Goal: Obtain resource: Download file/media

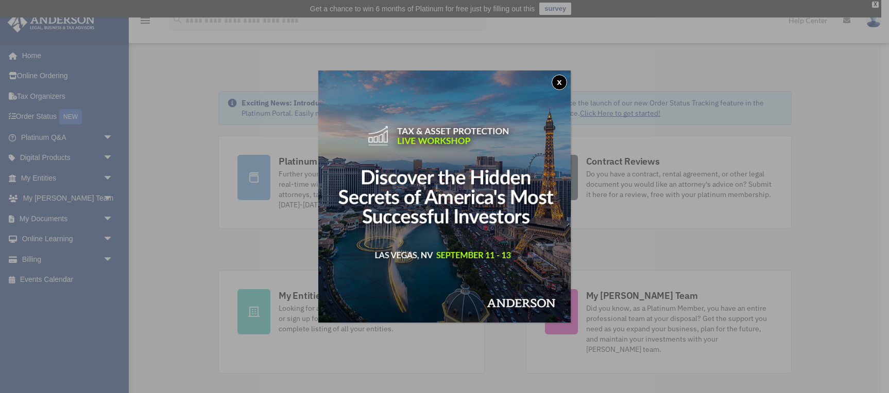
click at [560, 79] on button "x" at bounding box center [559, 82] width 15 height 15
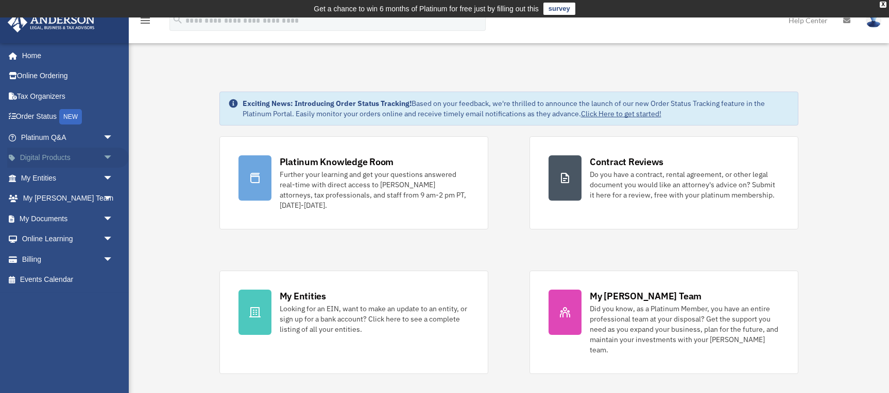
click at [104, 158] on span "arrow_drop_down" at bounding box center [113, 158] width 21 height 21
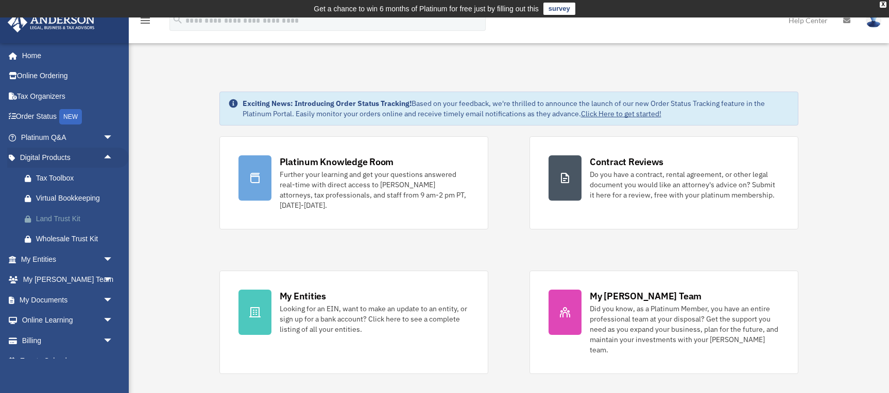
click at [73, 217] on div "Land Trust Kit" at bounding box center [76, 219] width 80 height 13
click at [104, 299] on span "arrow_drop_down" at bounding box center [113, 300] width 21 height 21
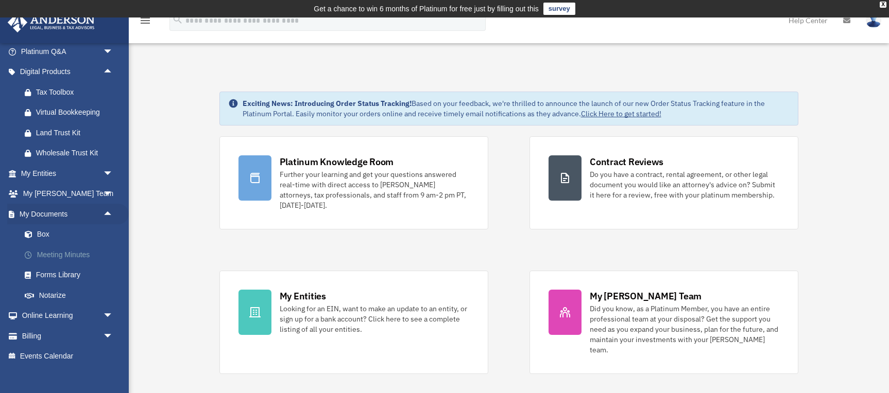
scroll to position [96, 0]
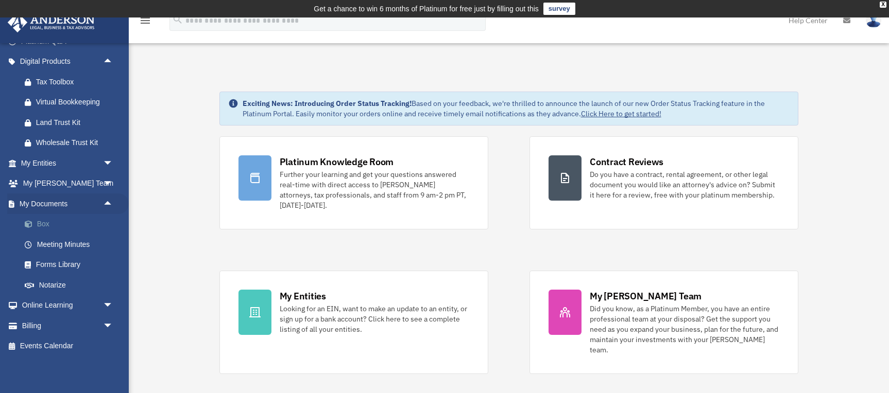
click at [42, 228] on link "Box" at bounding box center [71, 224] width 114 height 21
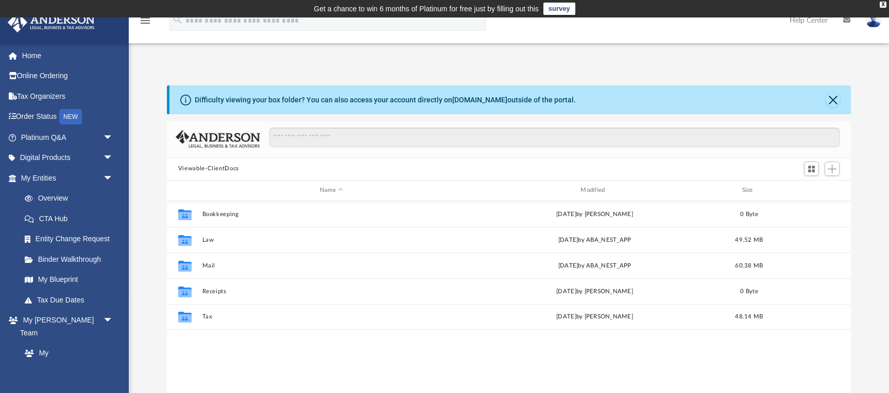
scroll to position [234, 684]
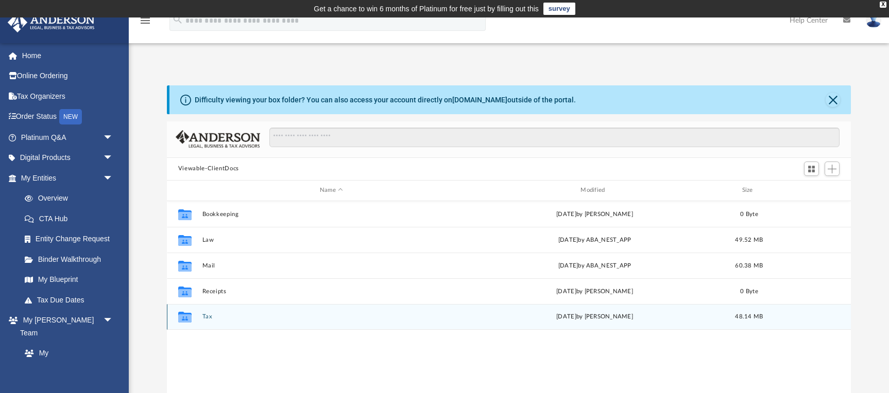
click at [207, 318] on button "Tax" at bounding box center [331, 317] width 259 height 7
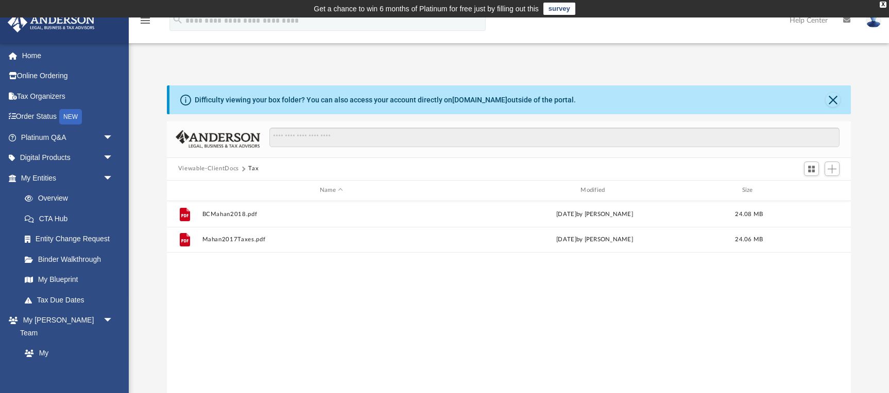
click at [227, 169] on button "Viewable-ClientDocs" at bounding box center [208, 168] width 61 height 9
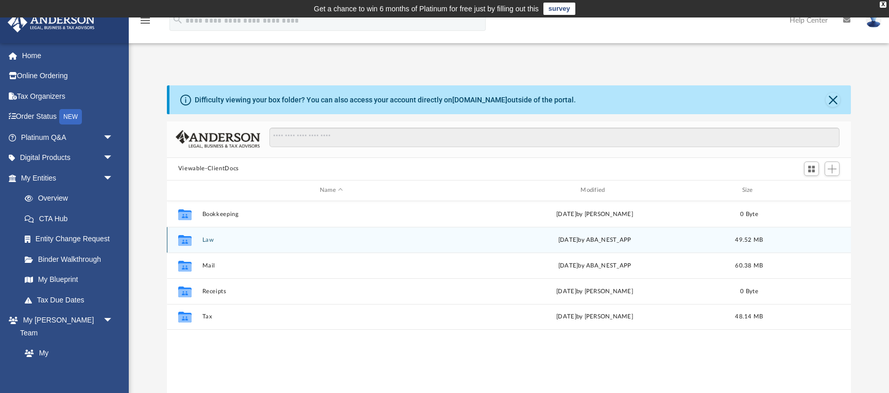
click at [207, 242] on button "Law" at bounding box center [331, 239] width 259 height 7
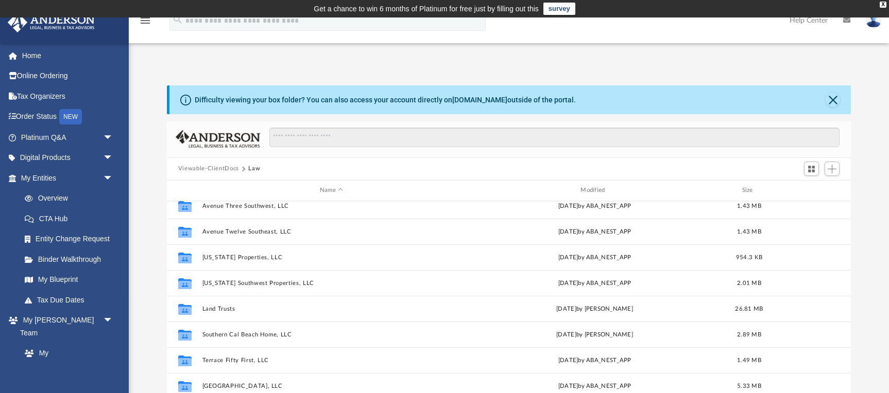
scroll to position [68, 0]
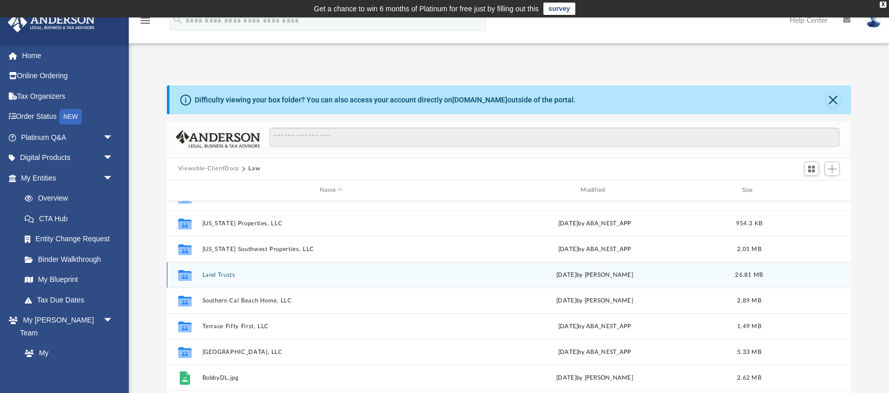
click at [229, 276] on button "Land Trusts" at bounding box center [331, 274] width 259 height 7
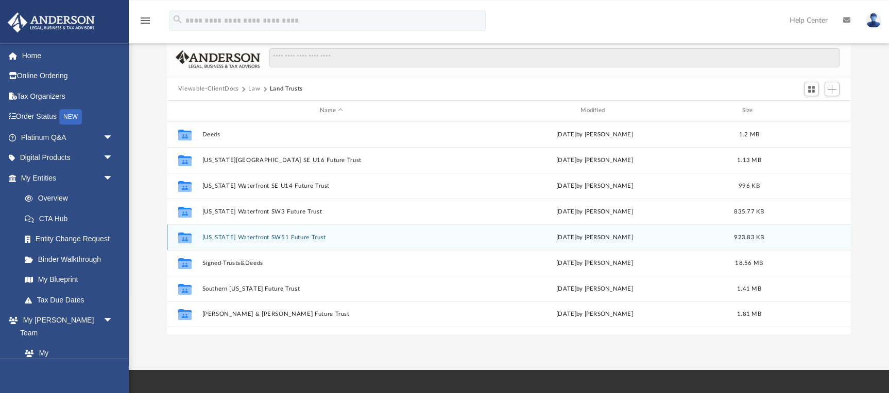
scroll to position [105, 0]
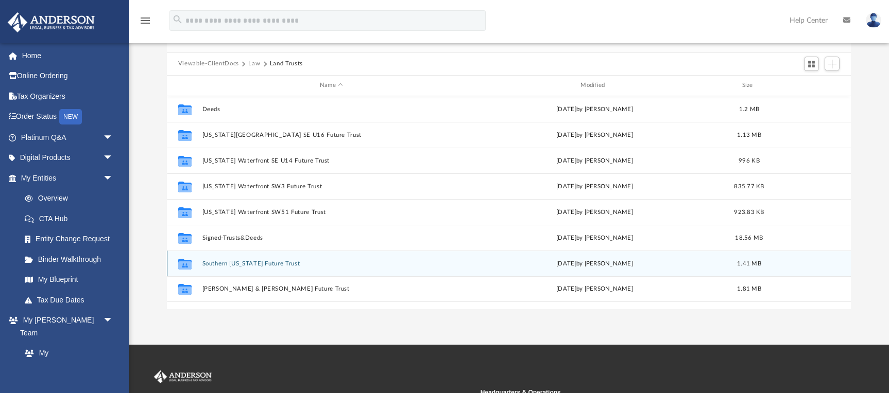
click at [265, 265] on button "Southern California Future Trust" at bounding box center [331, 263] width 259 height 7
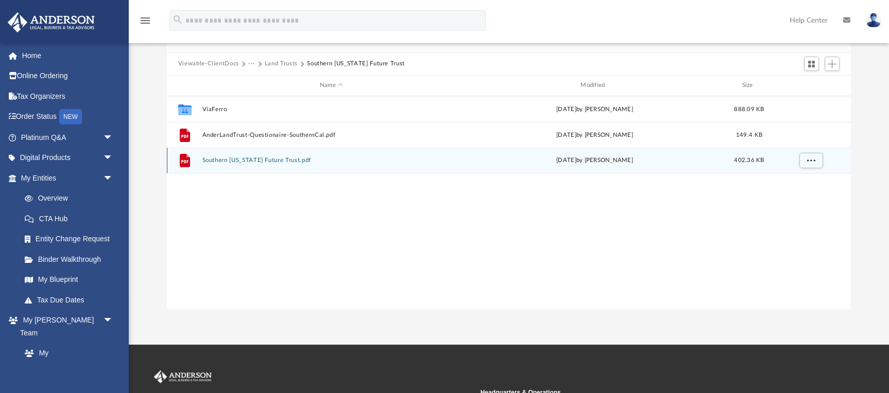
click at [282, 160] on button "Southern California Future Trust.pdf" at bounding box center [331, 160] width 259 height 7
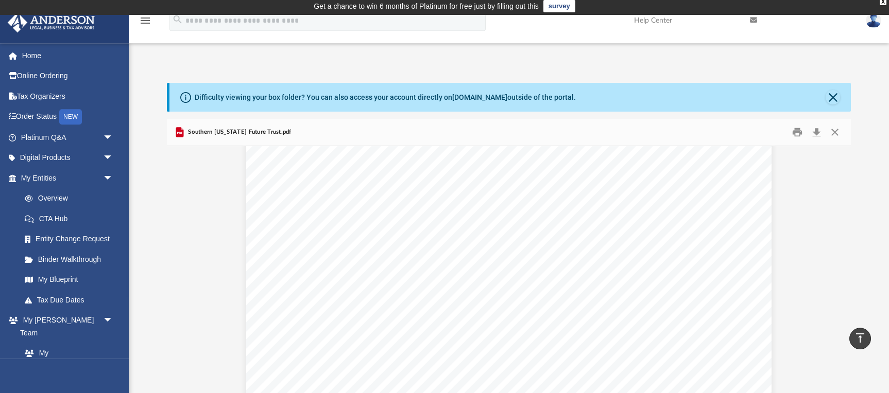
scroll to position [0, 0]
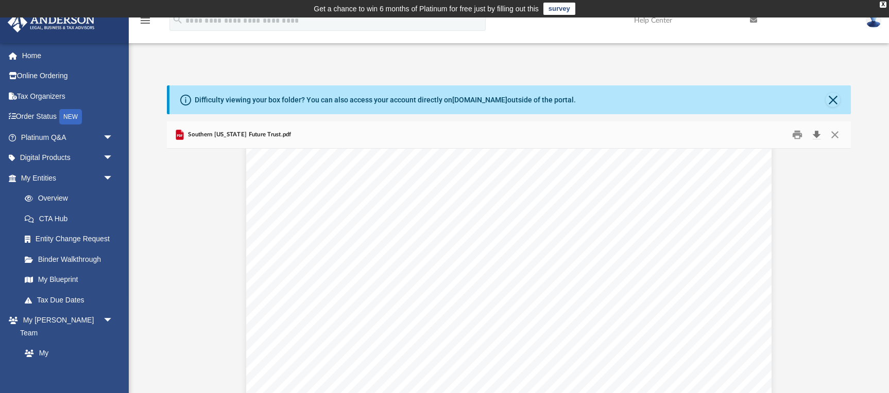
click at [816, 134] on button "Download" at bounding box center [816, 135] width 19 height 16
click at [53, 201] on link "Overview" at bounding box center [71, 199] width 114 height 21
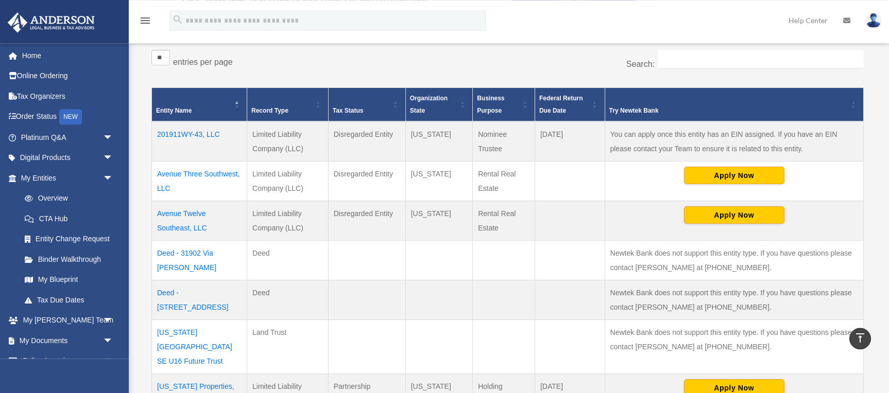
scroll to position [210, 0]
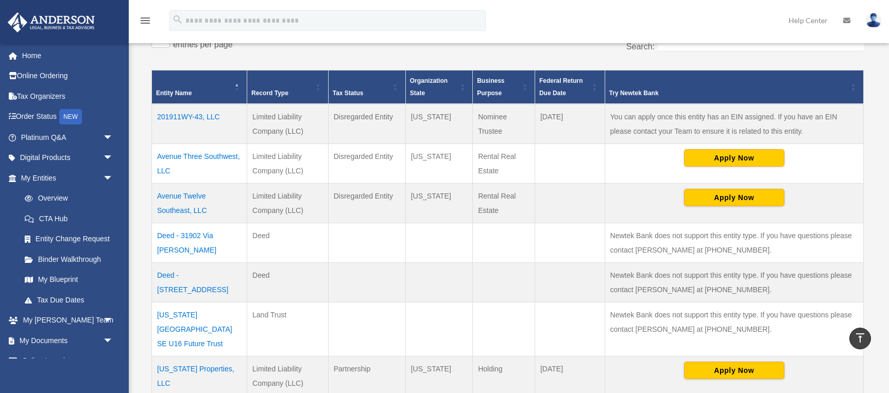
click at [213, 237] on td "Deed - 31902 Via [PERSON_NAME]" at bounding box center [199, 244] width 95 height 40
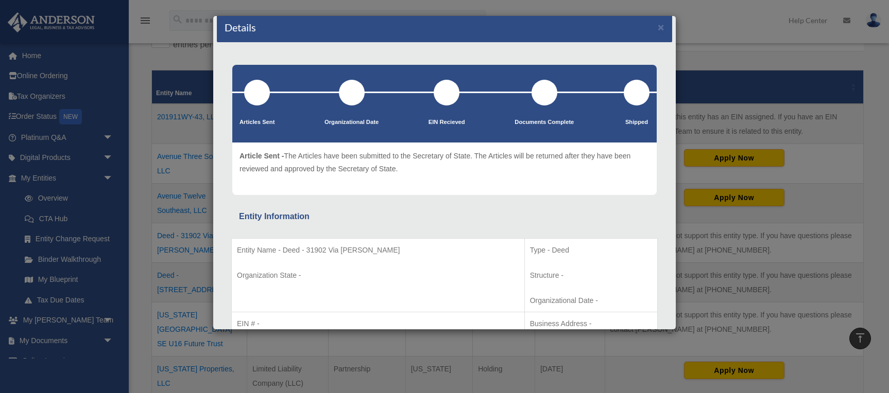
scroll to position [0, 0]
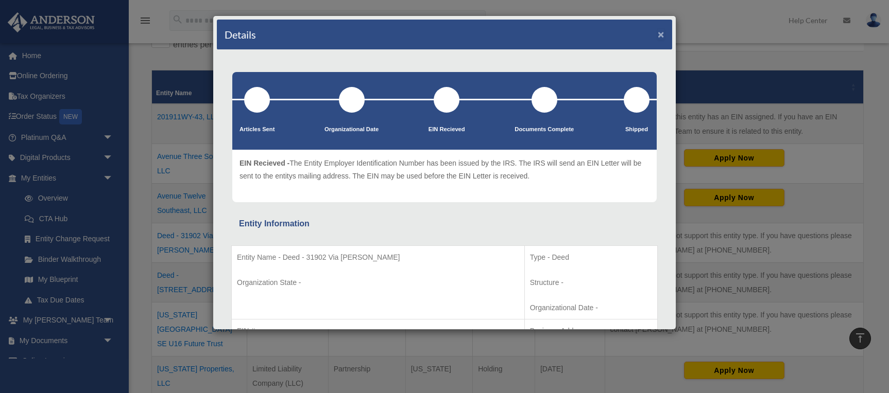
click at [660, 33] on button "×" at bounding box center [661, 34] width 7 height 11
